Goal: Task Accomplishment & Management: Manage account settings

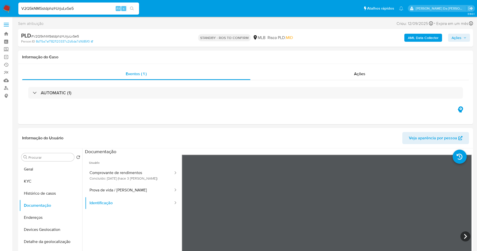
select select "10"
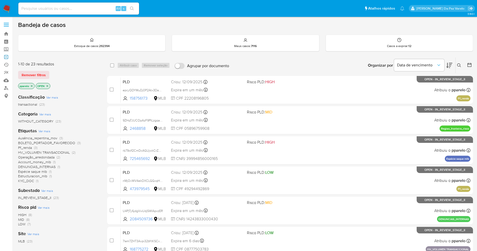
drag, startPoint x: 6, startPoint y: 55, endPoint x: 17, endPoint y: 56, distance: 10.6
click at [6, 55] on link "Operações em massa" at bounding box center [30, 57] width 60 height 8
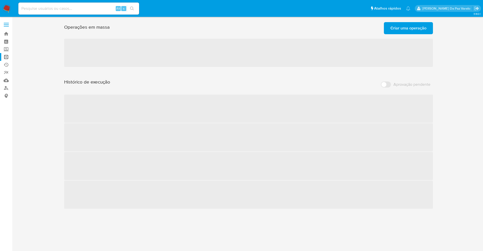
click at [407, 30] on span "Criar uma operação" at bounding box center [408, 28] width 36 height 11
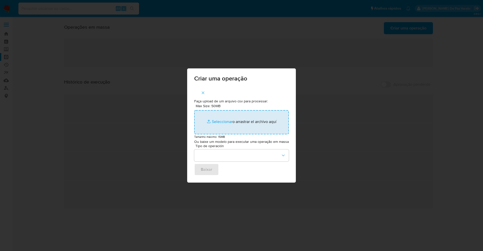
click at [223, 117] on input "Max Size: 50MB Seleccionar archivos" at bounding box center [241, 122] width 95 height 24
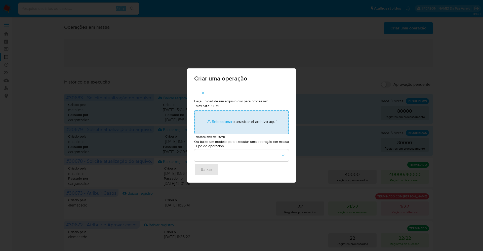
type input "C:\fakepath\ASSIGN_AND_CLOSE_CASE.csv"
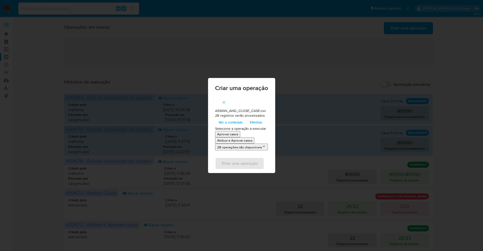
click at [228, 121] on span "Ver o conteúdo" at bounding box center [230, 122] width 24 height 7
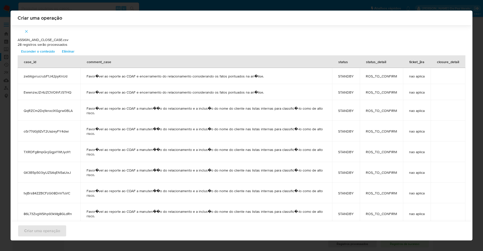
scroll to position [230, 0]
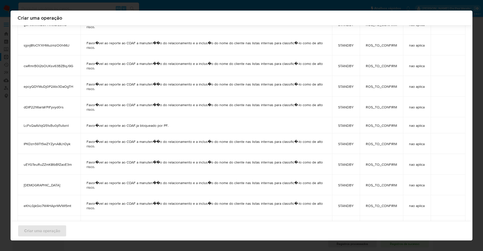
click at [419, 10] on div "Criar uma operação ASSIGN_AND_CLOSE_CASE.csv 28 registros serão processados Esc…" at bounding box center [241, 125] width 483 height 251
click at [2, 110] on div "Criar uma operação ASSIGN_AND_CLOSE_CASE.csv 28 registros serão processados Esc…" at bounding box center [241, 125] width 483 height 251
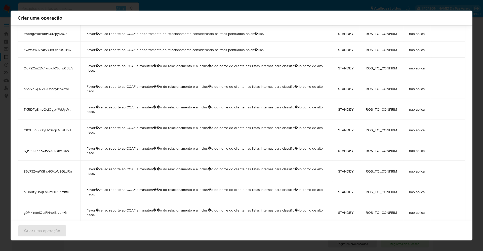
scroll to position [42, 0]
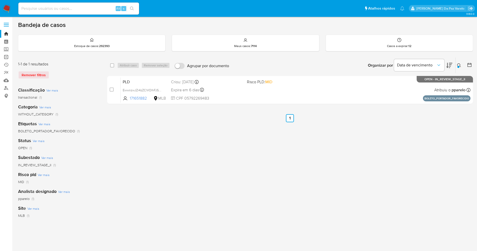
click at [8, 56] on link "Operações em massa" at bounding box center [30, 57] width 60 height 8
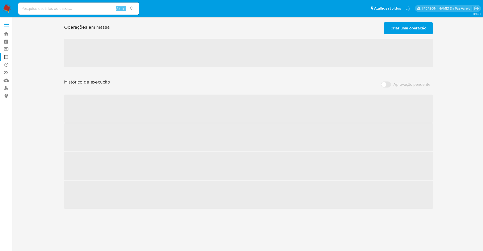
click at [416, 28] on span "Criar uma operação" at bounding box center [408, 28] width 36 height 11
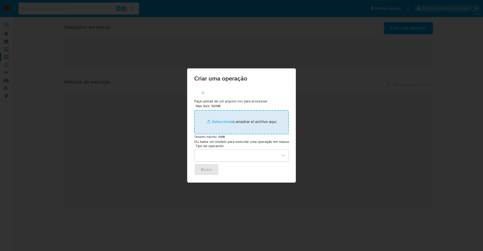
click at [219, 121] on input "Max Size: 50MB Seleccionar archivos" at bounding box center [241, 122] width 95 height 24
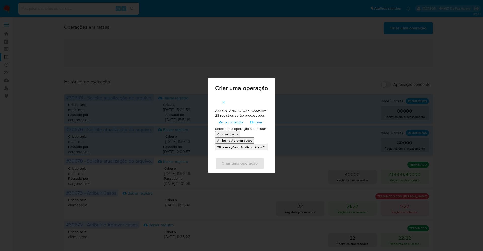
drag, startPoint x: 219, startPoint y: 121, endPoint x: 232, endPoint y: 122, distance: 12.6
click at [232, 122] on span "Ver o conteúdo" at bounding box center [230, 122] width 24 height 7
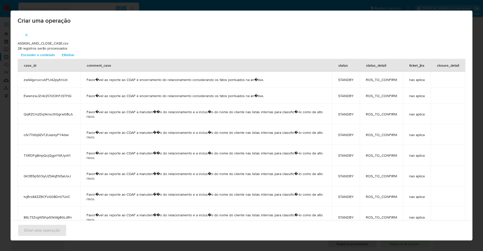
click at [44, 54] on span "Esconder o conteúdo" at bounding box center [38, 54] width 34 height 7
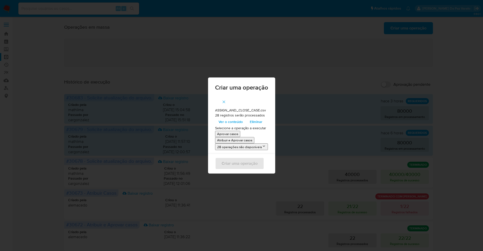
click at [234, 141] on p "Atribuir e Aprovar casos" at bounding box center [234, 140] width 35 height 5
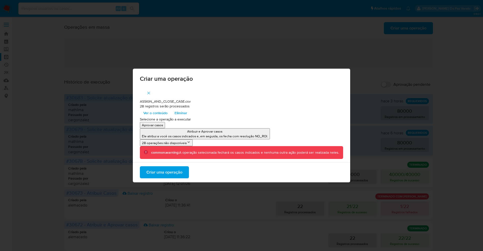
click at [167, 172] on span "Criar uma operação" at bounding box center [164, 172] width 36 height 11
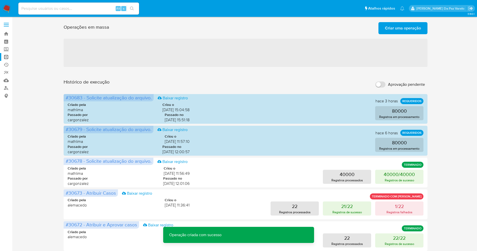
click at [410, 25] on span "Criar uma operação" at bounding box center [403, 28] width 36 height 11
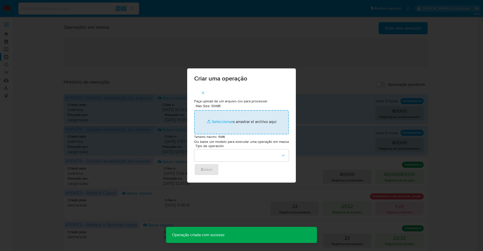
click at [225, 123] on input "Max Size: 50MB Seleccionar archivos" at bounding box center [241, 122] width 95 height 24
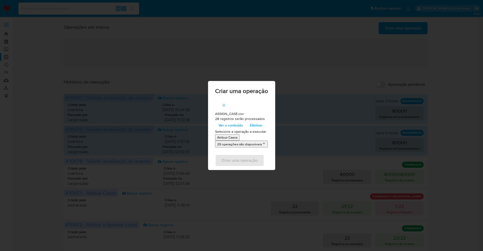
click at [235, 125] on span "Ver o conteúdo" at bounding box center [230, 125] width 24 height 7
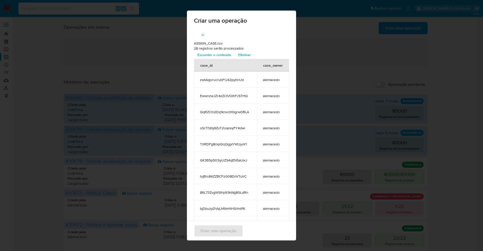
click at [265, 83] on td "alemacedo" at bounding box center [273, 79] width 32 height 16
copy span "alemacedo"
click at [201, 35] on icon "button" at bounding box center [202, 35] width 5 height 5
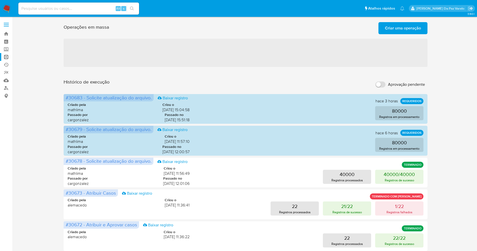
click at [415, 30] on span "Criar uma operação" at bounding box center [403, 28] width 36 height 11
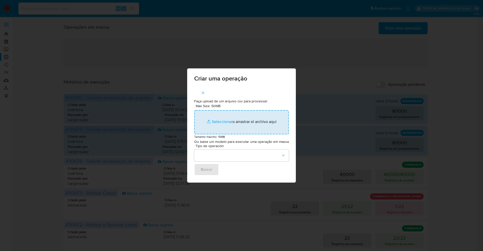
click at [216, 119] on input "Max Size: 50MB Seleccionar archivos" at bounding box center [241, 122] width 95 height 24
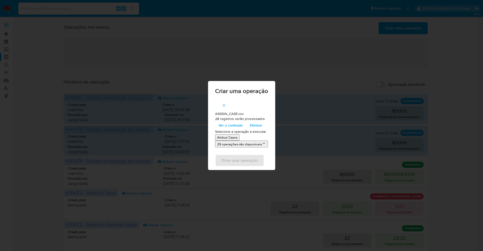
click at [231, 138] on p "Atribuir Casos" at bounding box center [227, 137] width 20 height 5
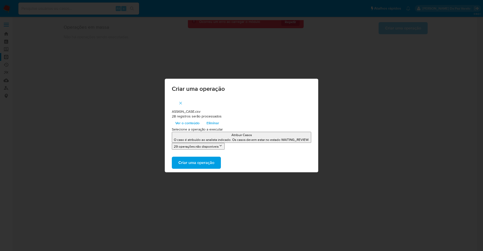
click at [143, 56] on div "Criar uma operação ASSIGN_CASE.csv 28 registros serão processados Ver o conteúd…" at bounding box center [241, 125] width 483 height 251
click at [79, 50] on div "Criar uma operação ASSIGN_CASE.csv 28 registros serão processados Ver o conteúd…" at bounding box center [241, 125] width 483 height 251
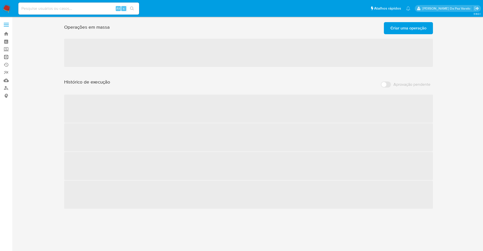
click at [7, 57] on link "Operações em massa" at bounding box center [30, 57] width 60 height 8
click at [408, 29] on span "Criar uma operação" at bounding box center [408, 28] width 36 height 11
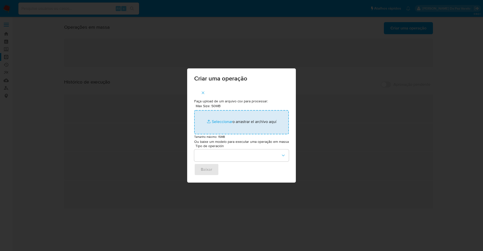
click at [227, 120] on input "Max Size: 50MB Seleccionar archivos" at bounding box center [241, 122] width 95 height 24
type input "C:\fakepath\ASSIGN_CASE.csv"
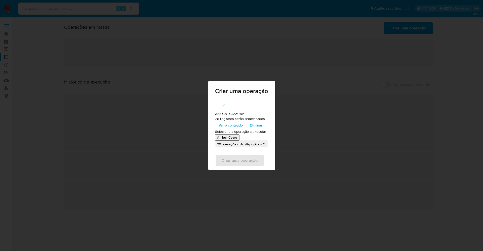
drag, startPoint x: 227, startPoint y: 120, endPoint x: 227, endPoint y: 136, distance: 16.1
click at [227, 136] on p "Atribuir Casos" at bounding box center [227, 137] width 20 height 5
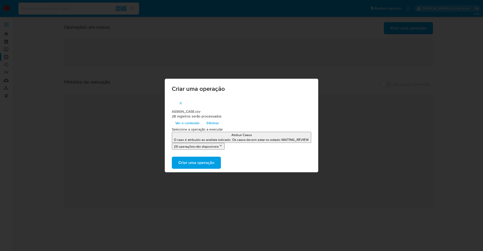
click at [202, 164] on span "Criar uma operação" at bounding box center [196, 162] width 36 height 11
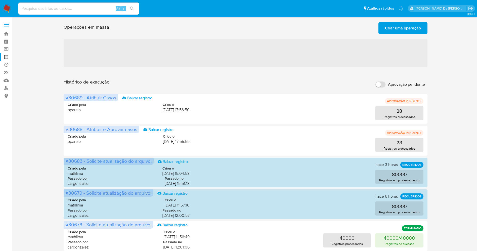
click at [381, 85] on input "Aprovação pendente" at bounding box center [380, 84] width 10 height 6
checkbox input "true"
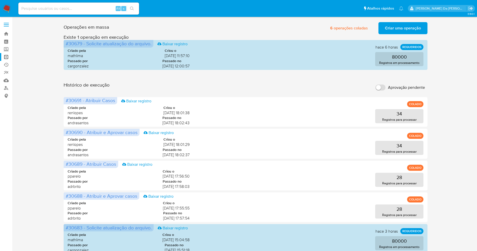
click at [384, 88] on input "Aprovação pendente" at bounding box center [380, 87] width 10 height 6
checkbox input "true"
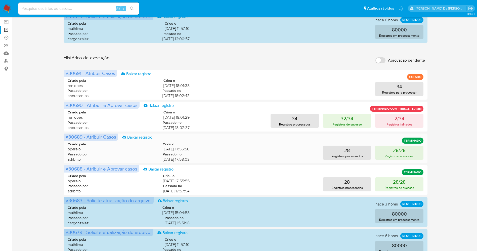
scroll to position [38, 0]
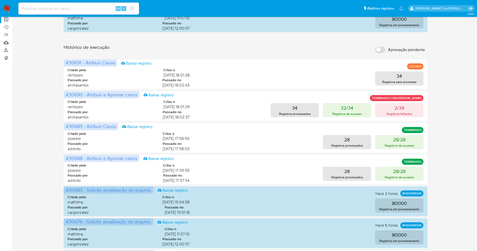
click at [6, 7] on img at bounding box center [7, 8] width 9 height 9
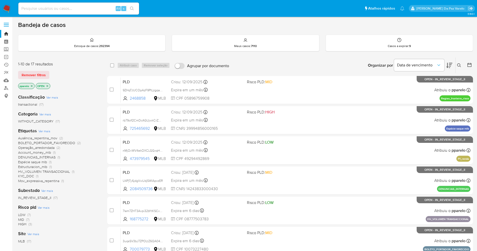
click at [461, 64] on icon at bounding box center [459, 65] width 4 height 4
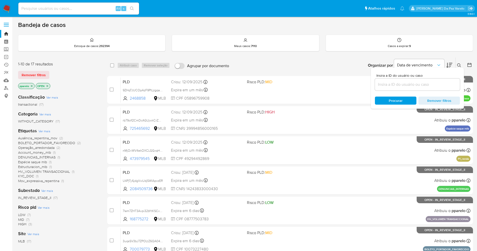
click at [405, 84] on input at bounding box center [417, 84] width 85 height 7
type input "R7kFEr9w2jgsrbQY8MCqOufP"
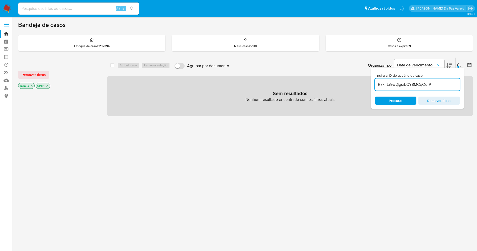
click at [30, 87] on p "pparelo" at bounding box center [26, 86] width 16 height 6
click at [30, 87] on icon "close-filter" at bounding box center [31, 85] width 3 height 3
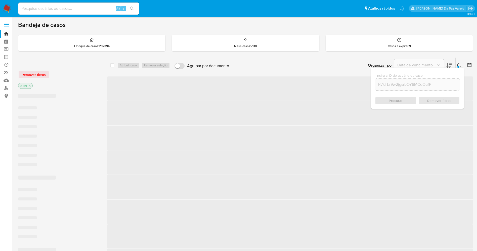
click at [29, 85] on icon "close-filter" at bounding box center [29, 85] width 3 height 3
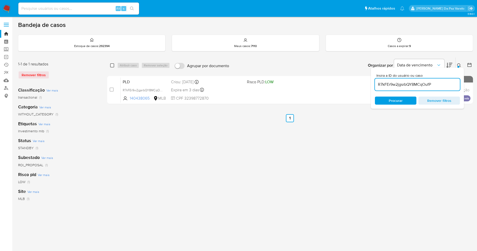
click at [114, 67] on input "checkbox" at bounding box center [112, 65] width 4 height 4
checkbox input "true"
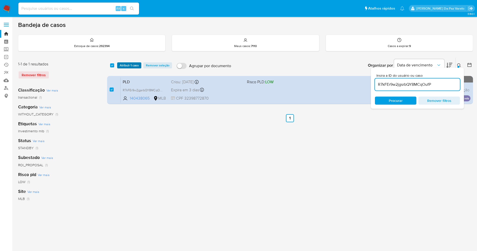
click at [127, 65] on span "Atribuir 1 caso" at bounding box center [129, 65] width 19 height 5
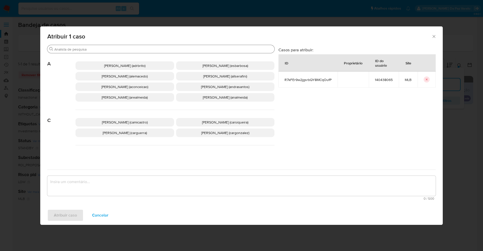
click at [138, 51] on input "Buscar" at bounding box center [163, 49] width 218 height 5
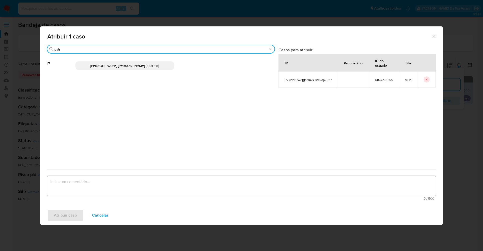
type input "patr"
click at [136, 62] on p "Patricia Aparecida Da Paz Varelo (pparelo)" at bounding box center [124, 65] width 99 height 9
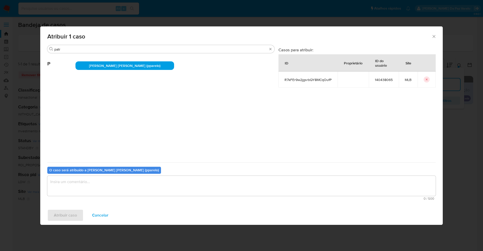
click at [135, 186] on textarea "assign-modal" at bounding box center [241, 186] width 388 height 20
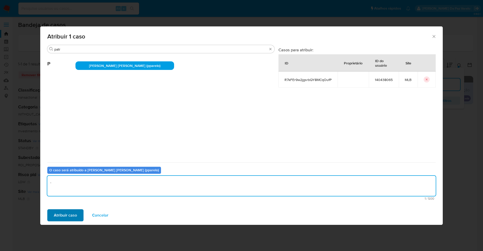
type textarea "."
click at [72, 214] on span "Atribuir caso" at bounding box center [65, 215] width 23 height 11
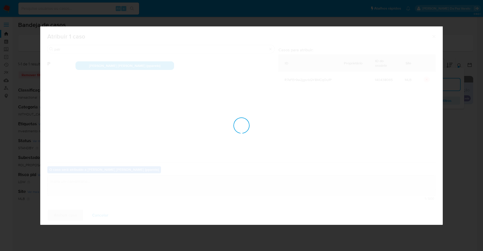
checkbox input "false"
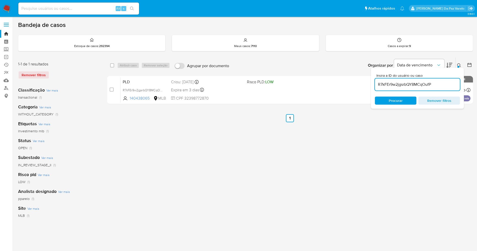
click at [419, 83] on input "R7kFEr9w2jgsrbQY8MCqOufP" at bounding box center [417, 84] width 85 height 7
paste input "03bZx7yy8wZAYd8J6x3kLnNi"
type input "03bZx7yy8wZAYd8J6x3kLnNi"
click at [457, 67] on div at bounding box center [458, 67] width 2 height 2
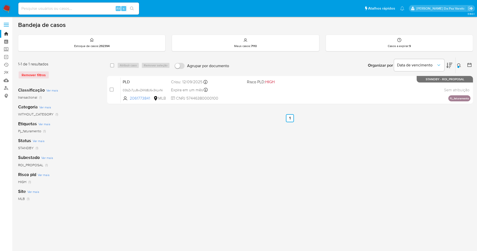
click at [457, 64] on icon at bounding box center [459, 65] width 4 height 4
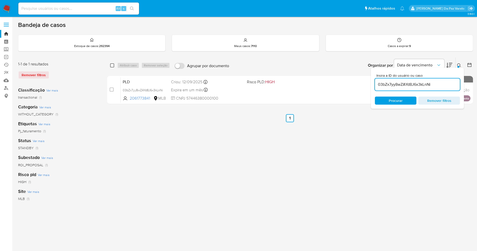
click at [112, 64] on input "checkbox" at bounding box center [112, 65] width 4 height 4
checkbox input "true"
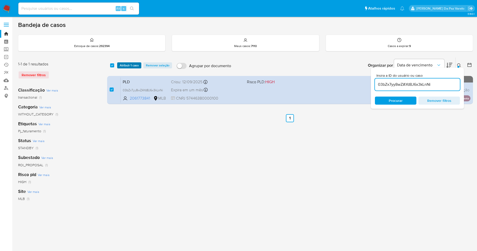
click at [124, 66] on span "Atribuir 1 caso" at bounding box center [129, 65] width 19 height 5
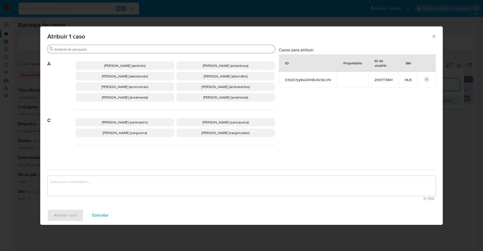
click at [144, 49] on input "Buscar" at bounding box center [163, 49] width 218 height 5
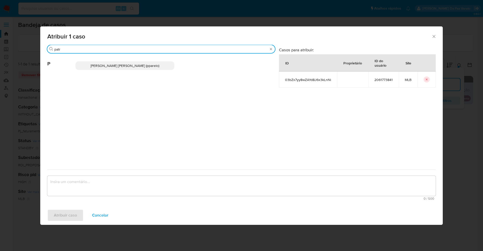
type input "patr"
click at [112, 64] on span "Patricia Aparecida Da Paz Varelo (pparelo)" at bounding box center [125, 65] width 69 height 5
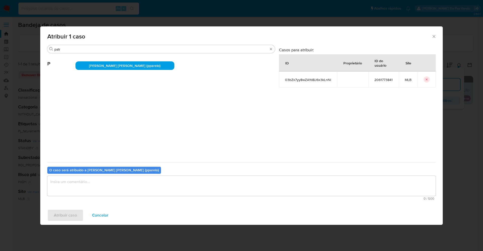
click at [102, 183] on textarea "assign-modal" at bounding box center [241, 186] width 388 height 20
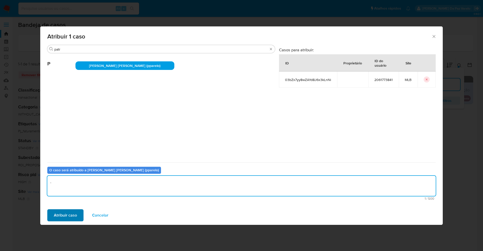
type textarea "."
click at [73, 213] on span "Atribuir caso" at bounding box center [65, 215] width 23 height 11
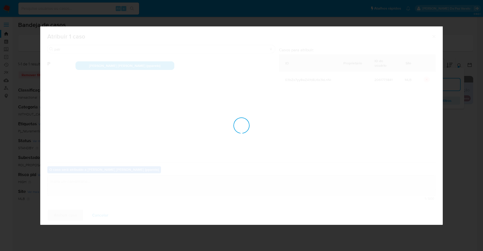
checkbox input "false"
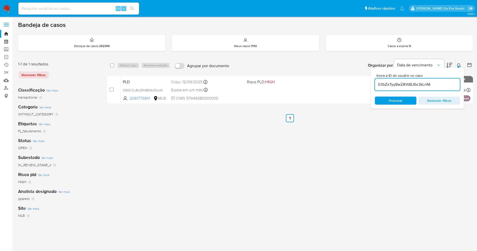
click at [9, 8] on img at bounding box center [7, 8] width 9 height 9
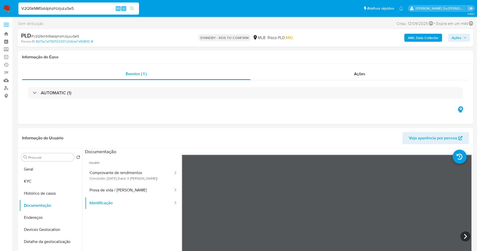
select select "10"
click at [99, 5] on div "V2Q5kNMSstdphzHJrjuLvSe5 Alt s" at bounding box center [78, 9] width 121 height 12
click at [99, 5] on input "V2Q5kNMSstdphzHJrjuLvSe5" at bounding box center [78, 8] width 121 height 7
paste input "AXOVkBikS51KNmDxRBSwVHqE"
type input "AXOVkBikS51KNmDxRBSwVHqE"
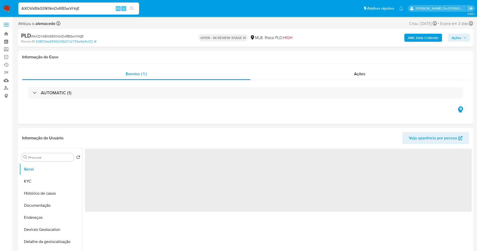
select select "10"
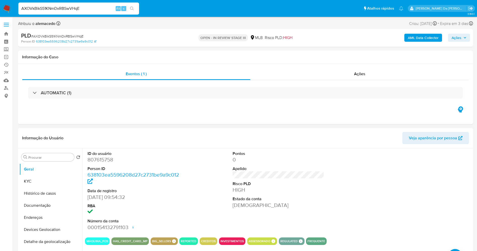
click at [100, 6] on input "AXOVkBikS51KNmDxRBSwVHqE" at bounding box center [78, 8] width 121 height 7
click at [99, 6] on input "AXOVkBikS51KNmDxRBSwVHqE" at bounding box center [78, 8] width 121 height 7
paste input "R7kFEr9w2jgsrbQY8MCqOufP"
type input "R7kFEr9w2jgsrbQY8MCqOufP"
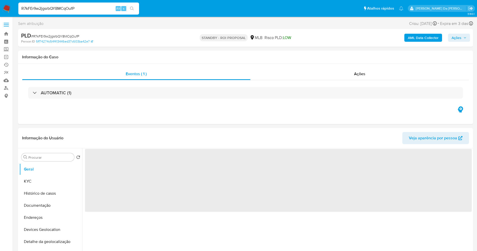
select select "10"
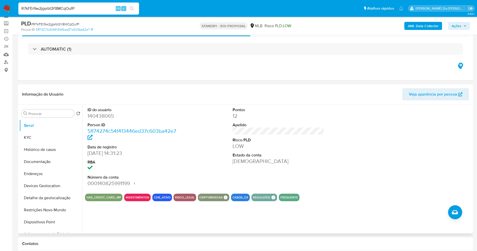
scroll to position [38, 0]
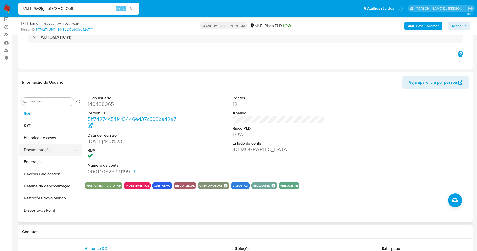
click at [50, 149] on button "Documentação" at bounding box center [48, 150] width 59 height 12
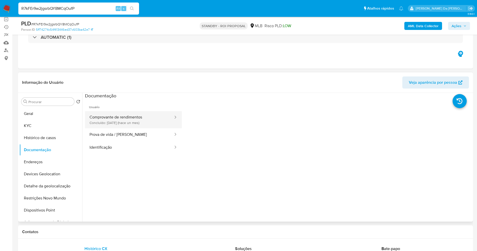
click at [109, 118] on button "Comprovante de rendimentos Concluído: 22/08/2025 (hace un mes)" at bounding box center [129, 119] width 89 height 17
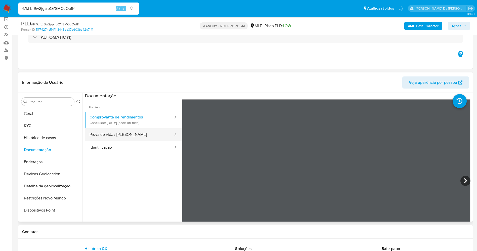
click at [122, 132] on button "Prova de vida / Selfie" at bounding box center [129, 134] width 89 height 13
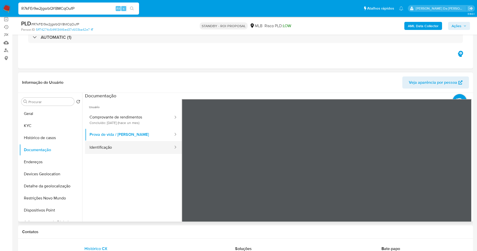
drag, startPoint x: 118, startPoint y: 146, endPoint x: 125, endPoint y: 145, distance: 7.0
click at [118, 146] on button "Identificação" at bounding box center [129, 147] width 89 height 13
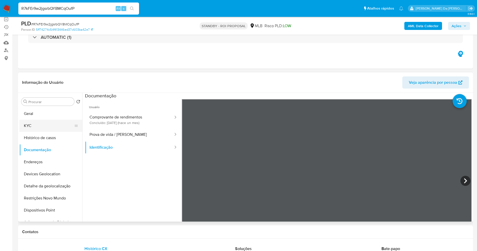
click at [35, 124] on button "KYC" at bounding box center [48, 126] width 59 height 12
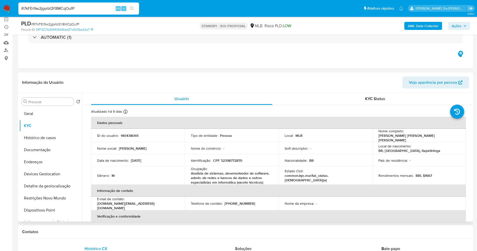
click at [198, 173] on p "Analista de sistemas, desenvolvedor de software, admin. de redes e bancos de da…" at bounding box center [231, 178] width 80 height 14
drag, startPoint x: 198, startPoint y: 173, endPoint x: 262, endPoint y: 183, distance: 64.7
click at [262, 183] on p "Analista de sistemas, desenvolvedor de software, admin. de redes e bancos de da…" at bounding box center [231, 178] width 80 height 14
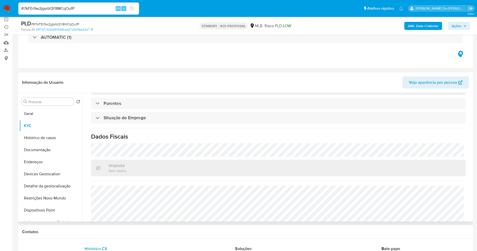
scroll to position [215, 0]
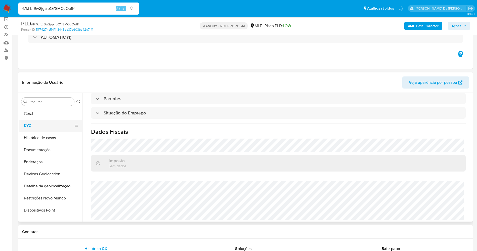
click at [31, 129] on button "KYC" at bounding box center [48, 126] width 59 height 12
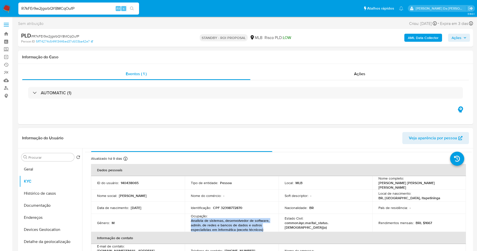
scroll to position [0, 0]
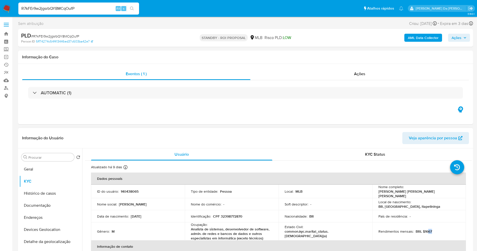
drag, startPoint x: 426, startPoint y: 230, endPoint x: 435, endPoint y: 230, distance: 9.8
click at [435, 230] on div "Rendimentos mensais : BRL $1667" at bounding box center [419, 231] width 82 height 5
click at [45, 206] on button "Documentação" at bounding box center [48, 205] width 59 height 12
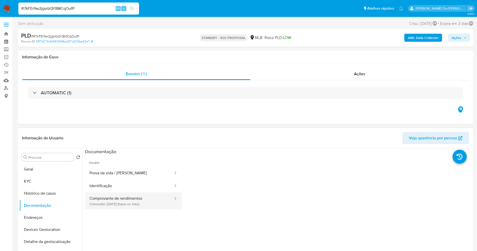
click at [125, 200] on button "Comprovante de rendimentos Concluído: 22/08/2025 (hace un mes)" at bounding box center [129, 200] width 89 height 17
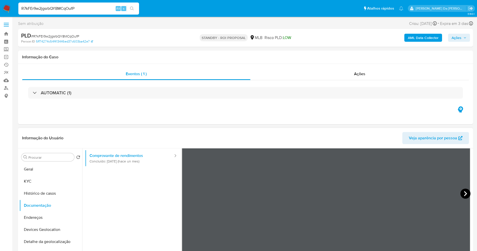
scroll to position [44, 0]
click at [464, 191] on icon at bounding box center [465, 193] width 10 height 10
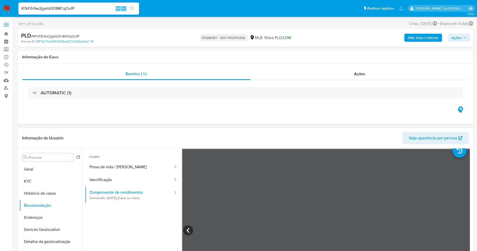
scroll to position [0, 0]
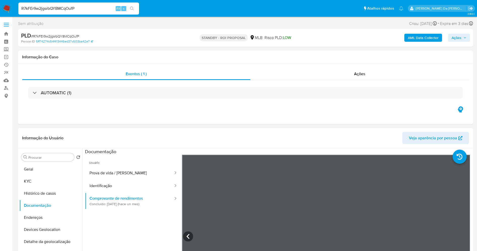
click at [1, 8] on nav "Pausado Ver notificaciones R7kFEr9w2jgsrbQY8MCqOufP Alt s Atalhos rápidos Presi…" at bounding box center [238, 8] width 477 height 17
click at [6, 7] on img at bounding box center [7, 8] width 9 height 9
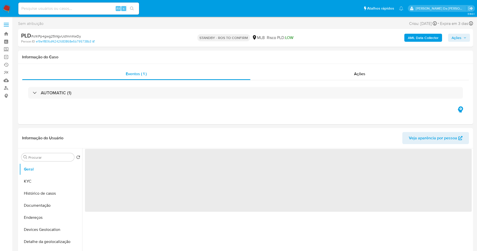
select select "10"
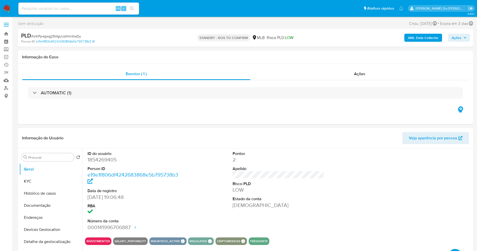
click at [8, 5] on img at bounding box center [7, 8] width 9 height 9
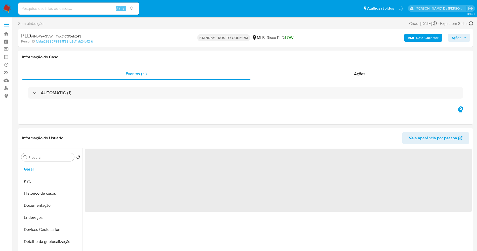
select select "10"
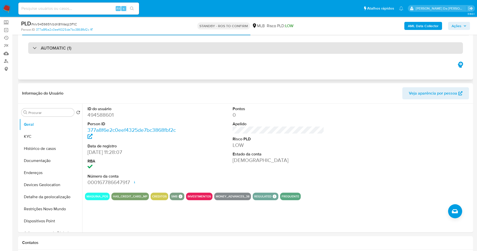
scroll to position [38, 0]
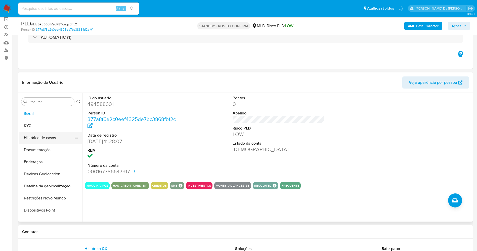
click at [35, 137] on button "Histórico de casos" at bounding box center [48, 138] width 59 height 12
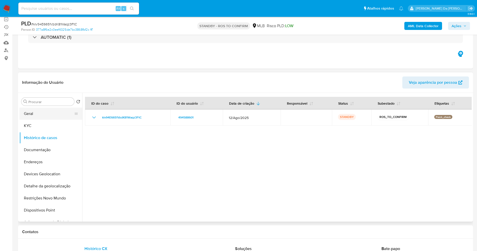
click at [41, 114] on button "Geral" at bounding box center [48, 114] width 59 height 12
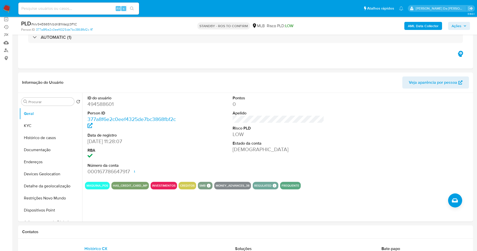
click at [72, 25] on span "# klv94E6651VzdK81Waqz3FtC" at bounding box center [54, 24] width 46 height 5
copy span "klv94E6651VzdK81Waqz3FtC"
click at [7, 19] on link "Operações em massa" at bounding box center [30, 19] width 60 height 8
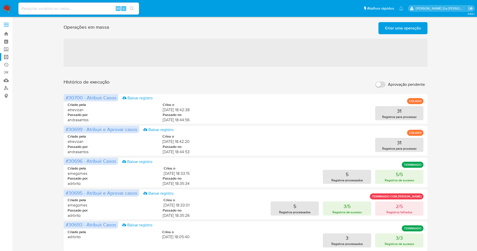
click at [6, 4] on img at bounding box center [7, 8] width 9 height 9
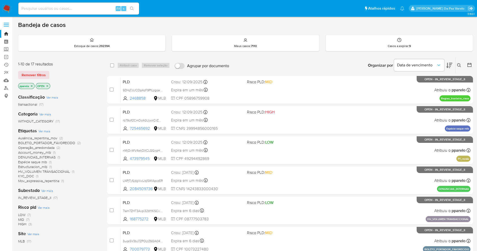
click at [461, 63] on icon at bounding box center [459, 65] width 4 height 4
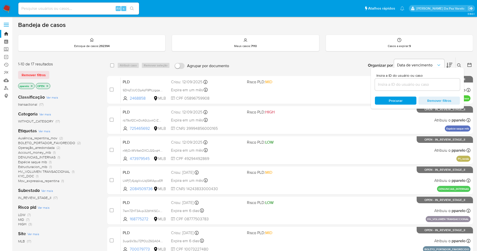
click at [394, 81] on input at bounding box center [417, 84] width 85 height 7
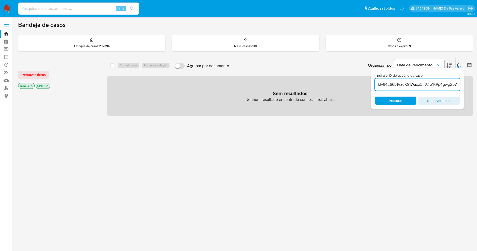
scroll to position [0, 25]
drag, startPoint x: 391, startPoint y: 86, endPoint x: 454, endPoint y: 88, distance: 63.4
click at [454, 88] on div "klv94E6651VzdK81Waqz3FtC o1KPp4gwg25WgvUd1mnlKwDy fNoPe4GVWrmTwc7lCG5ehZ4S" at bounding box center [417, 84] width 85 height 12
click at [405, 83] on input "klv94E6651VzdK81Waqz3FtC o1KPp4gwg25WgvUd1mnlKwDy fNoPe4GVWrmTwc7lCG5ehZ4S" at bounding box center [417, 84] width 85 height 7
drag, startPoint x: 425, startPoint y: 87, endPoint x: 459, endPoint y: 87, distance: 33.9
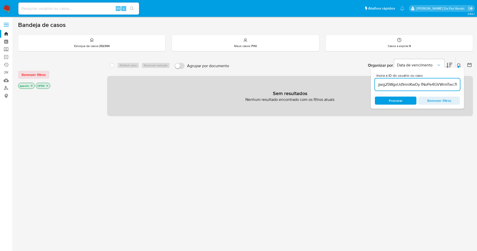
click at [459, 87] on div "klv94E6651VzdK81Waqz3FtC,o1KPp4gwg25WgvUd1mnlKwDy fNoPe4GVWrmTwc7lCG5ehZ4S" at bounding box center [417, 84] width 85 height 12
click at [431, 85] on input "klv94E6651VzdK81Waqz3FtC,o1KPp4gwg25WgvUd1mnlKwDy fNoPe4GVWrmTwc7lCG5ehZ4S" at bounding box center [417, 84] width 85 height 7
click at [401, 86] on input "klv94E6651VzdK81Waqz3FtC,o1KPp4gwg25WgvUd1mnlKwDy fNoPe4GVWrmTwc7lCG5ehZ4S" at bounding box center [417, 84] width 85 height 7
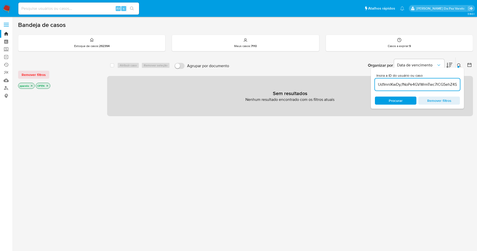
type input "klv94E6651VzdK81Waqz3FtC,o1KPp4gwg25WgvUd1mnlKwDy,fNoPe4GVWrmTwc7lCG5ehZ4S"
drag, startPoint x: 428, startPoint y: 86, endPoint x: 469, endPoint y: 86, distance: 41.0
click at [469, 86] on div "select-all-cases-checkbox Atribuir caso Remover seleção Agrupar por documento O…" at bounding box center [290, 86] width 366 height 59
click at [442, 85] on input "klv94E6651VzdK81Waqz3FtC,o1KPp4gwg25WgvUd1mnlKwDy,fNoPe4GVWrmTwc7lCG5ehZ4S" at bounding box center [417, 84] width 85 height 7
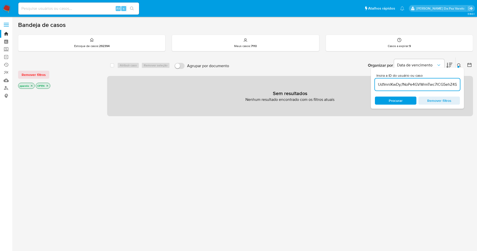
click at [457, 85] on input "klv94E6651VzdK81Waqz3FtC,o1KPp4gwg25WgvUd1mnlKwDy,fNoPe4GVWrmTwc7lCG5ehZ4S" at bounding box center [417, 84] width 85 height 7
click at [32, 85] on icon "close-filter" at bounding box center [32, 86] width 2 height 2
click at [31, 85] on p "OPEN" at bounding box center [25, 86] width 14 height 6
click at [30, 86] on icon "close-filter" at bounding box center [29, 85] width 3 height 3
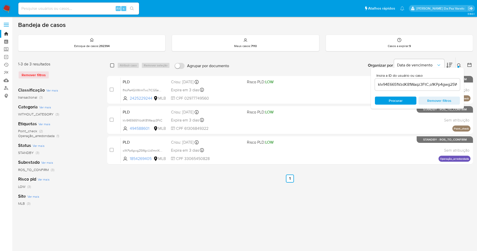
click at [111, 64] on input "checkbox" at bounding box center [112, 65] width 4 height 4
checkbox input "true"
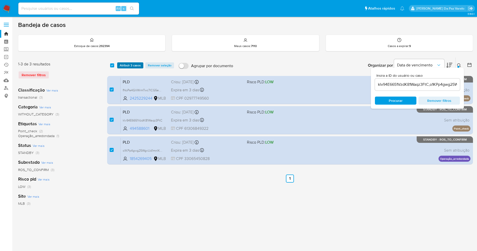
click at [133, 66] on span "Atribuir 3 casos" at bounding box center [130, 65] width 21 height 5
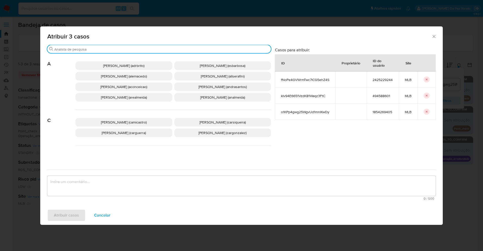
click at [209, 49] on input "Buscar" at bounding box center [161, 49] width 214 height 5
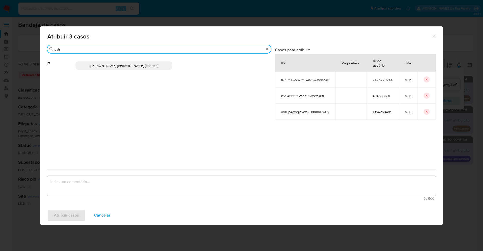
type input "patr"
click at [159, 68] on p "[PERSON_NAME] [PERSON_NAME] (pparelo)" at bounding box center [123, 65] width 97 height 9
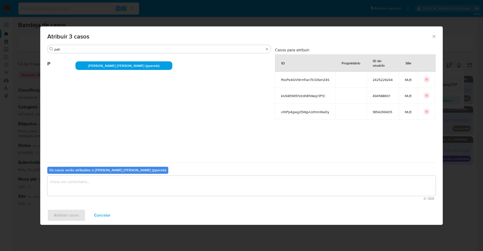
click at [116, 182] on textarea "assign-modal" at bounding box center [241, 186] width 388 height 20
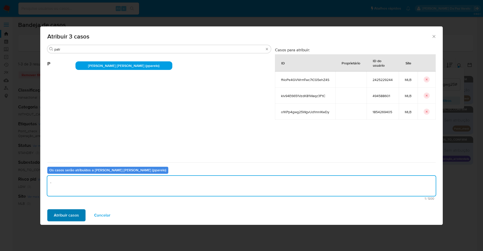
type textarea "."
click at [65, 215] on span "Atribuir casos" at bounding box center [66, 215] width 25 height 11
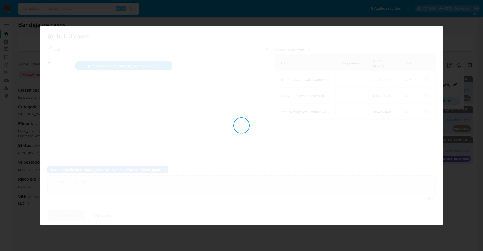
checkbox input "false"
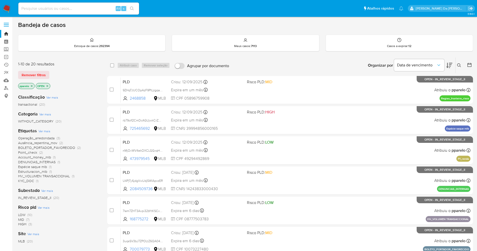
click at [103, 10] on input at bounding box center [78, 8] width 121 height 7
paste input "03bZx7yy8wZAYd8J6x3kLnNi"
type input "03bZx7yy8wZAYd8J6x3kLnNi"
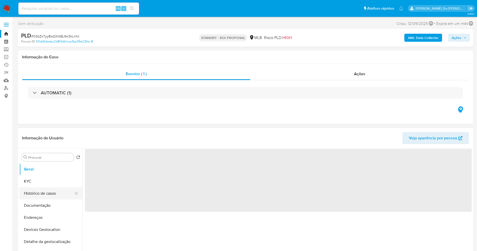
click at [47, 205] on button "Documentação" at bounding box center [50, 205] width 63 height 12
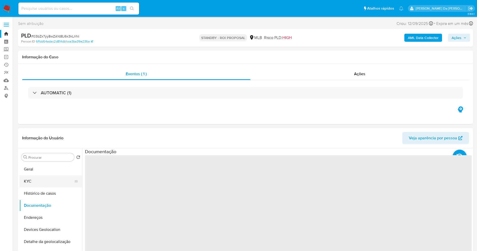
drag, startPoint x: 45, startPoint y: 185, endPoint x: 53, endPoint y: 182, distance: 9.2
click at [44, 186] on button "KYC" at bounding box center [48, 181] width 59 height 12
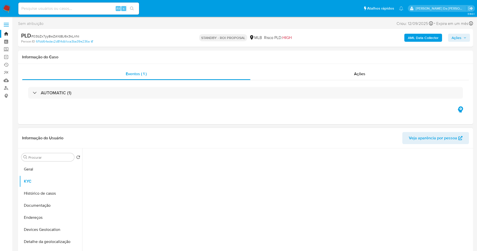
select select "10"
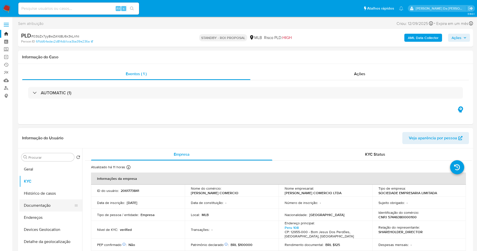
click at [49, 204] on button "Documentação" at bounding box center [48, 205] width 59 height 12
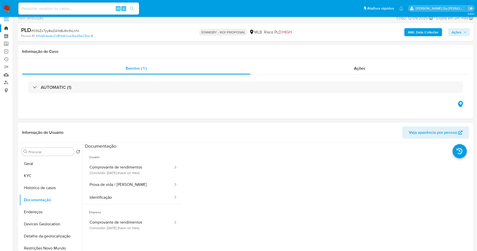
scroll to position [38, 0]
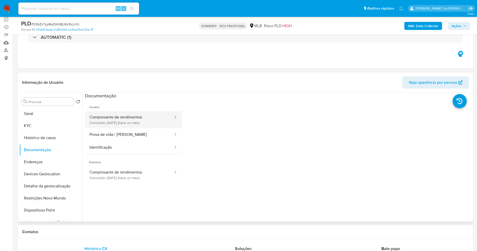
click at [125, 118] on button "Comprovante de rendimentos Concluído: 12/08/2025 (hace un mes)" at bounding box center [129, 119] width 89 height 17
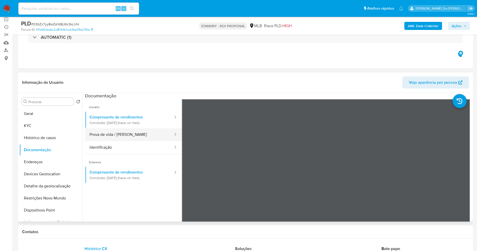
click at [116, 135] on button "Prova de vida / Selfie" at bounding box center [129, 134] width 89 height 13
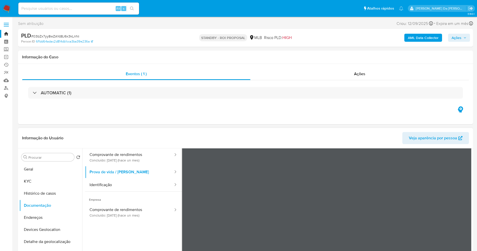
scroll to position [42, 0]
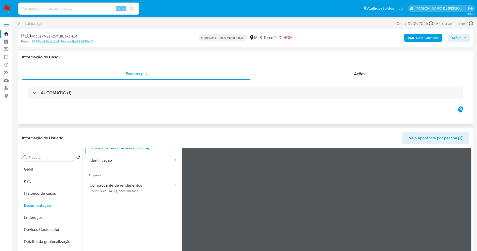
click at [371, 111] on div "Eventos ( 1 ) Ações AUTOMATIC (1)" at bounding box center [245, 94] width 455 height 60
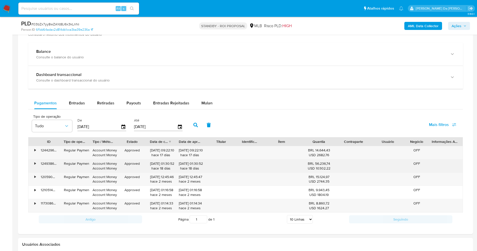
scroll to position [377, 0]
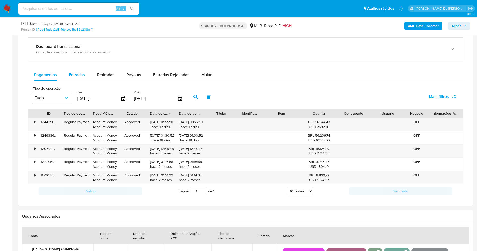
click at [77, 77] on span "Entradas" at bounding box center [77, 75] width 16 height 6
select select "10"
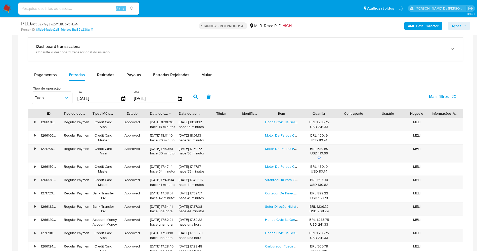
drag, startPoint x: 308, startPoint y: 110, endPoint x: 346, endPoint y: 112, distance: 38.8
click at [347, 112] on div "ID Tipo de operação Tipo / Método Estado Data de criação Data de aprovação Titu…" at bounding box center [245, 113] width 434 height 9
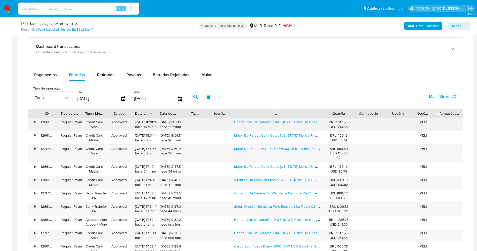
click at [355, 121] on div "ID Tipo de operação Tipo / Método Estado Data de criação Data de aprovação Titu…" at bounding box center [245, 182] width 435 height 147
click at [276, 119] on div "Honda Civic 8a Geração 2005-2011 Caixa De Direção Hidráulica" at bounding box center [277, 124] width 93 height 13
click at [261, 123] on link "Honda Civic 8a Geração 2005-2011 Caixa De Direção Hidráulica" at bounding box center [285, 121] width 103 height 5
click at [87, 9] on input at bounding box center [78, 8] width 121 height 7
paste input "ivwUgjkLt5GlfTEO8Hu2nAmt"
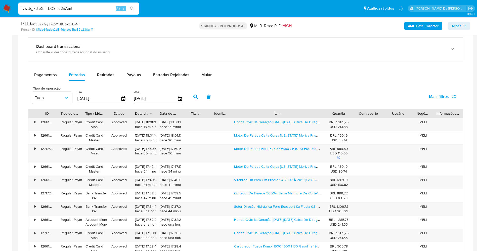
type input "ivwUgjkLt5GlfTEO8Hu2nAmt"
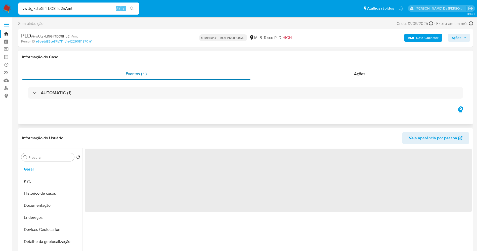
select select "10"
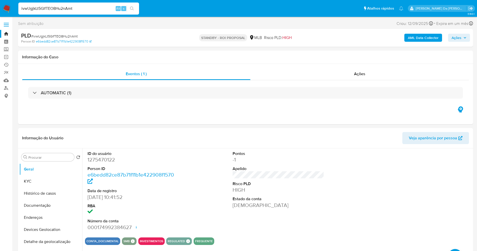
click at [65, 12] on div "ivwUgjkLt5GlfTEO8Hu2nAmt Alt s" at bounding box center [78, 9] width 121 height 12
click at [67, 8] on input "ivwUgjkLt5GlfTEO8Hu2nAmt" at bounding box center [78, 8] width 121 height 7
click at [5, 6] on img at bounding box center [7, 8] width 9 height 9
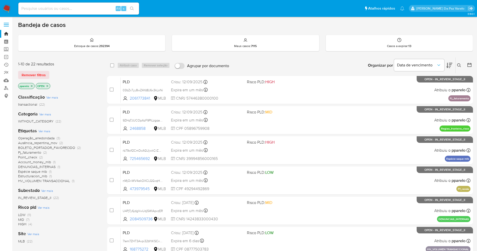
click at [457, 65] on button at bounding box center [460, 65] width 8 height 6
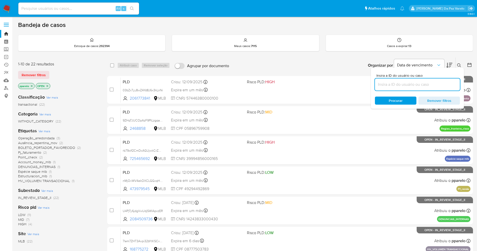
click at [423, 86] on input at bounding box center [417, 84] width 85 height 7
type input "ivwUgjkLt5GlfTEO8Hu2nAmt"
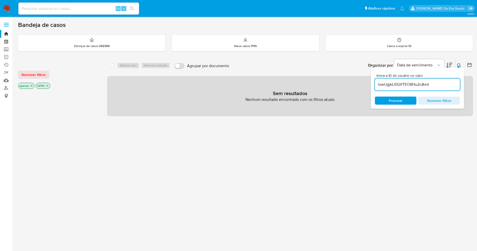
click at [31, 84] on icon "close-filter" at bounding box center [31, 85] width 3 height 3
click at [29, 87] on icon "close-filter" at bounding box center [29, 85] width 3 height 3
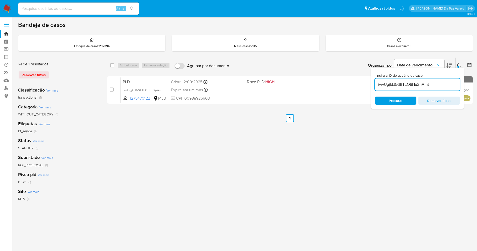
click at [109, 62] on div "select-all-cases-checkbox Atribuir caso Remover seleção Agrupar por documento O…" at bounding box center [290, 66] width 366 height 16
click at [113, 65] on input "checkbox" at bounding box center [112, 65] width 4 height 4
checkbox input "true"
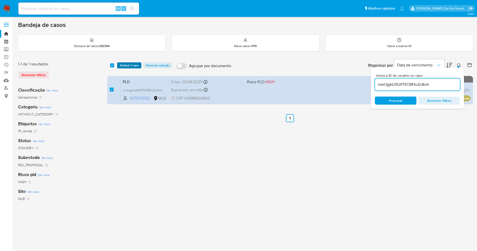
click at [124, 65] on span "Atribuir 1 caso" at bounding box center [129, 65] width 19 height 5
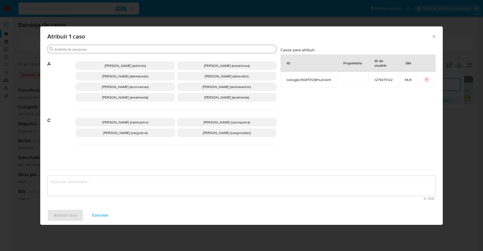
click at [145, 52] on div "Buscar" at bounding box center [161, 49] width 229 height 8
click at [145, 51] on input "Buscar" at bounding box center [164, 49] width 220 height 5
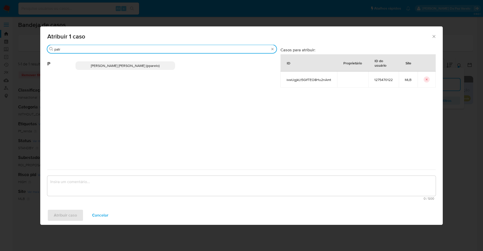
type input "patr"
click at [121, 69] on p "Patricia Aparecida Da Paz Varelo (pparelo)" at bounding box center [125, 65] width 100 height 9
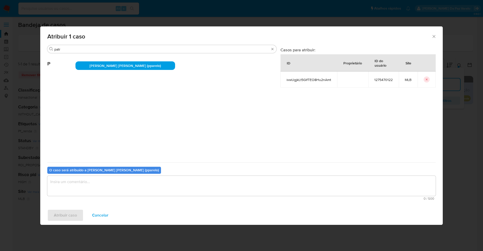
click at [127, 181] on textarea "assign-modal" at bounding box center [241, 186] width 388 height 20
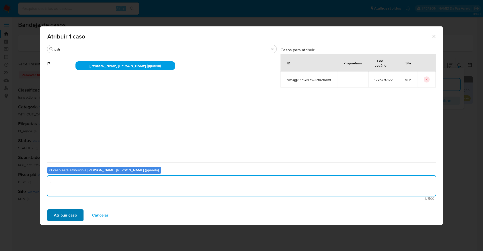
type textarea "."
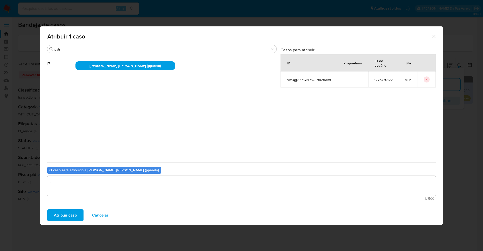
click at [64, 215] on span "Atribuir caso" at bounding box center [65, 215] width 23 height 11
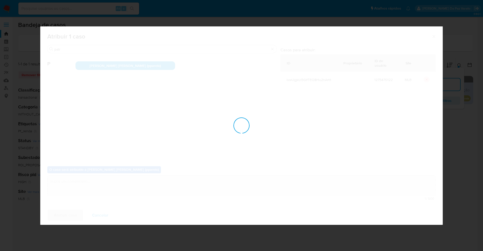
checkbox input "false"
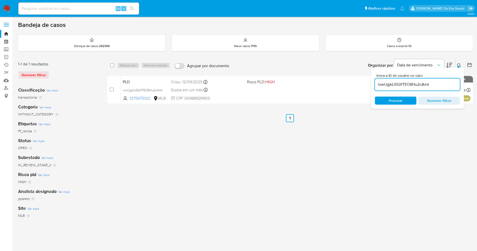
click at [458, 63] on icon at bounding box center [459, 65] width 4 height 4
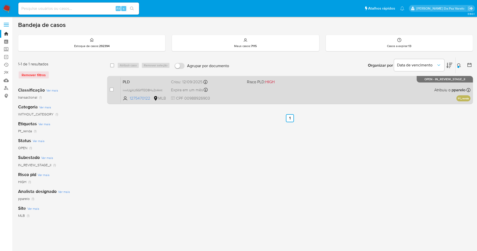
click at [241, 98] on span "CPF 00988926903" at bounding box center [207, 99] width 72 height 6
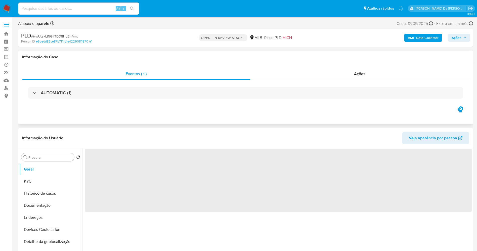
select select "10"
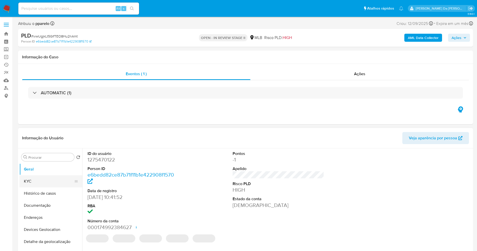
drag, startPoint x: 43, startPoint y: 178, endPoint x: 46, endPoint y: 177, distance: 2.7
click at [42, 178] on button "KYC" at bounding box center [48, 181] width 59 height 12
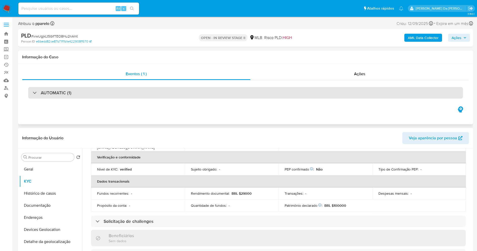
scroll to position [113, 0]
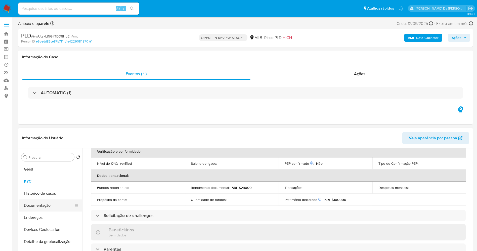
click at [36, 208] on button "Documentação" at bounding box center [48, 205] width 59 height 12
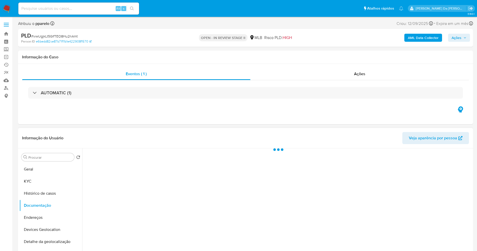
scroll to position [0, 0]
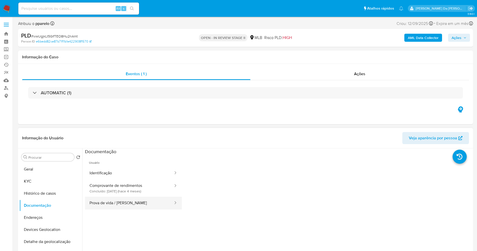
click at [127, 207] on button "Prova de vida / [PERSON_NAME]" at bounding box center [129, 203] width 89 height 13
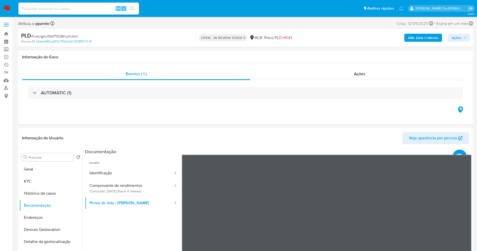
click at [78, 8] on input at bounding box center [78, 8] width 121 height 7
paste input "KxJEUCzlICejLu7oSEdrZ9HG"
type input "KxJEUCzlICejLu7oSEdrZ9HG"
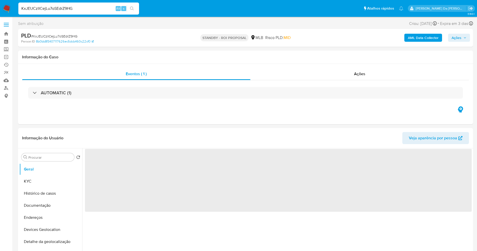
select select "10"
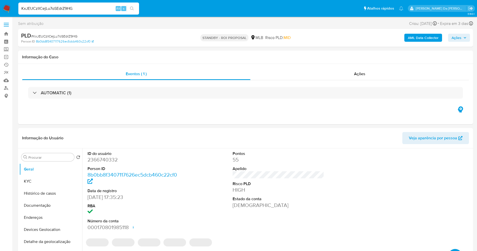
click at [5, 7] on img at bounding box center [7, 8] width 9 height 9
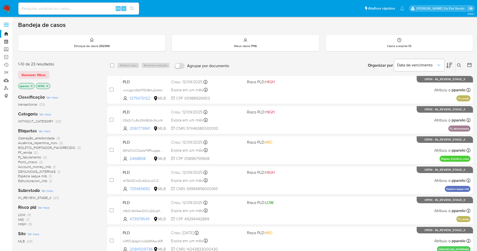
click at [461, 67] on button at bounding box center [460, 65] width 8 height 6
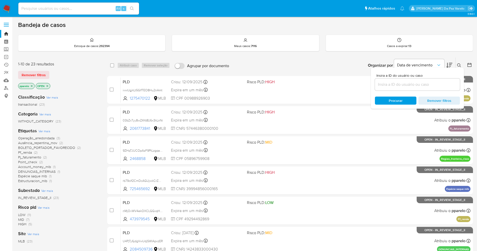
click at [429, 86] on input at bounding box center [417, 84] width 85 height 7
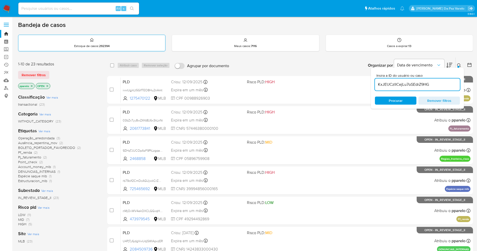
type input "KxJEUCzlICejLu7oSEdrZ9HG"
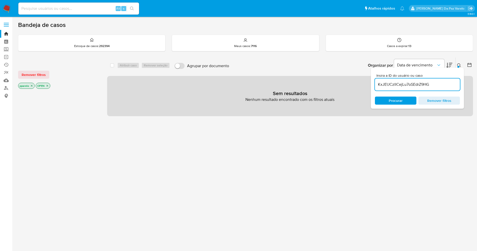
click at [31, 85] on icon "close-filter" at bounding box center [31, 85] width 3 height 3
click at [29, 85] on icon "close-filter" at bounding box center [29, 85] width 3 height 3
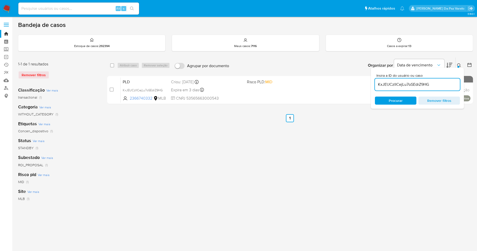
click at [113, 64] on div "select-all-cases-checkbox" at bounding box center [113, 65] width 6 height 6
click at [111, 64] on input "checkbox" at bounding box center [112, 65] width 4 height 4
checkbox input "true"
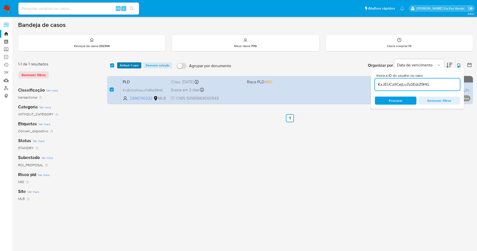
click at [124, 64] on span "Atribuir 1 caso" at bounding box center [129, 65] width 19 height 5
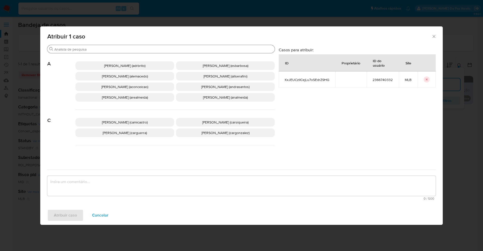
click at [140, 50] on input "Buscar" at bounding box center [163, 49] width 218 height 5
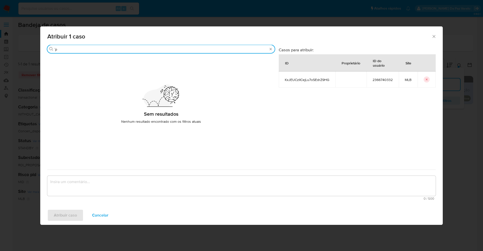
type input "´"
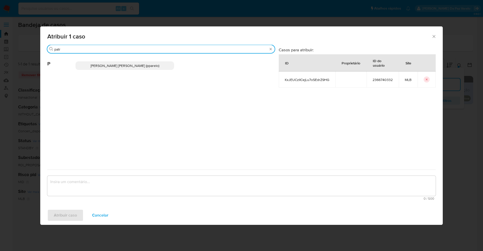
type input "patr"
click at [120, 68] on span "Patricia Aparecida Da Paz Varelo (pparelo)" at bounding box center [125, 65] width 69 height 5
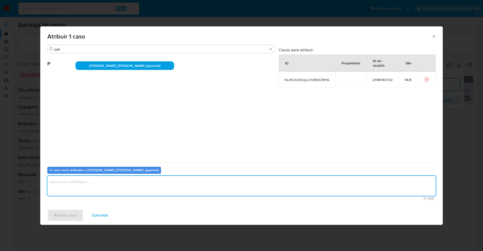
click at [125, 185] on textarea "assign-modal" at bounding box center [241, 186] width 388 height 20
type textarea "."
click at [65, 214] on span "Atribuir caso" at bounding box center [65, 215] width 23 height 11
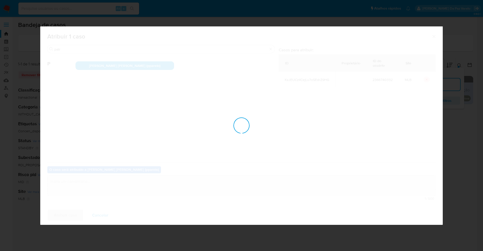
checkbox input "false"
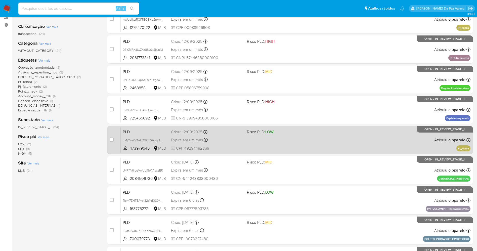
scroll to position [164, 0]
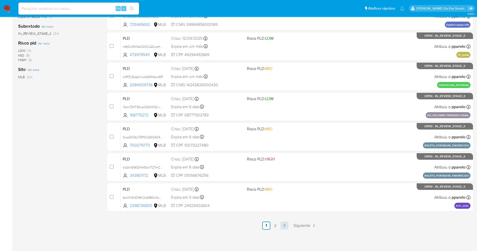
click at [285, 224] on link "3" at bounding box center [284, 225] width 8 height 8
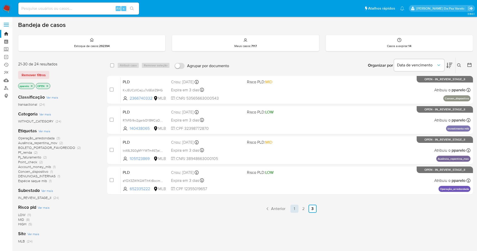
click at [293, 205] on link "1" at bounding box center [294, 209] width 8 height 8
